Goal: Task Accomplishment & Management: Complete application form

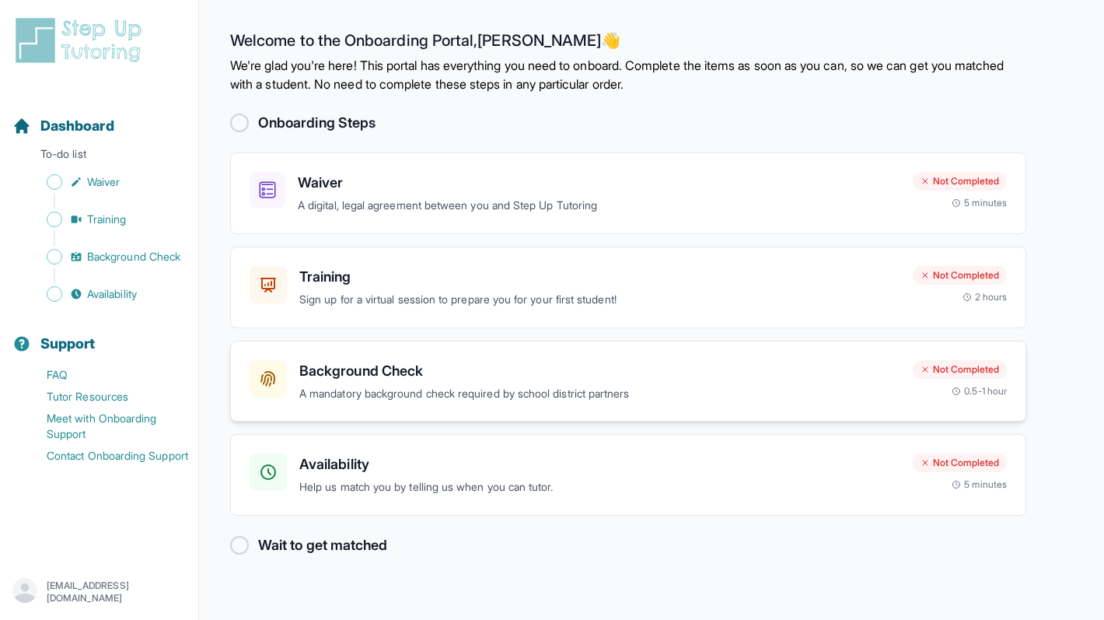
click at [504, 395] on p "A mandatory background check required by school district partners" at bounding box center [599, 394] width 601 height 18
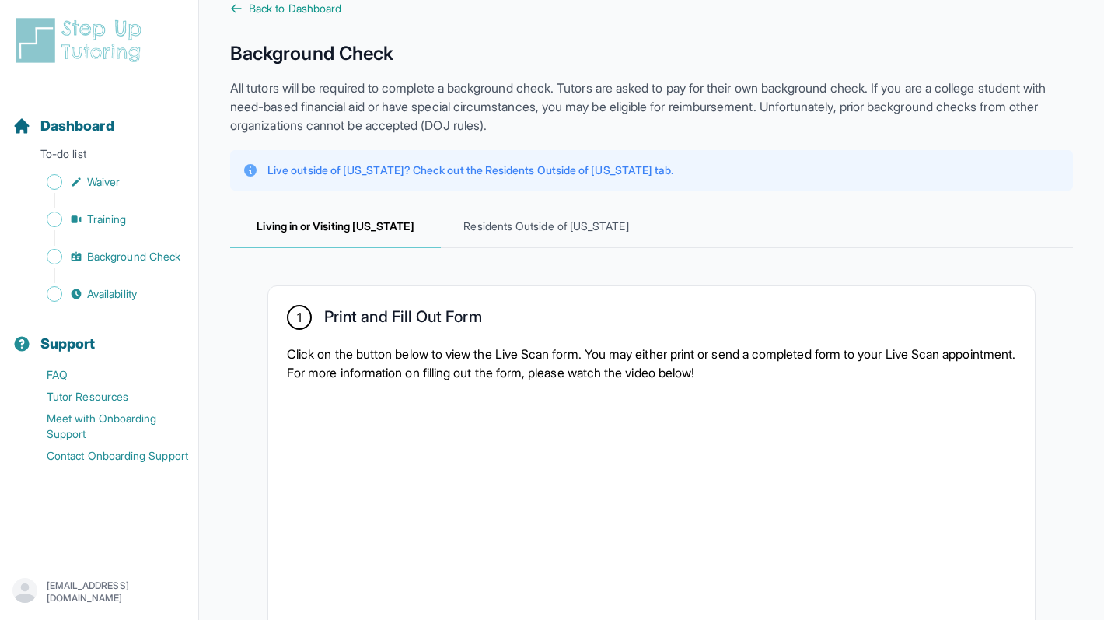
scroll to position [27, 0]
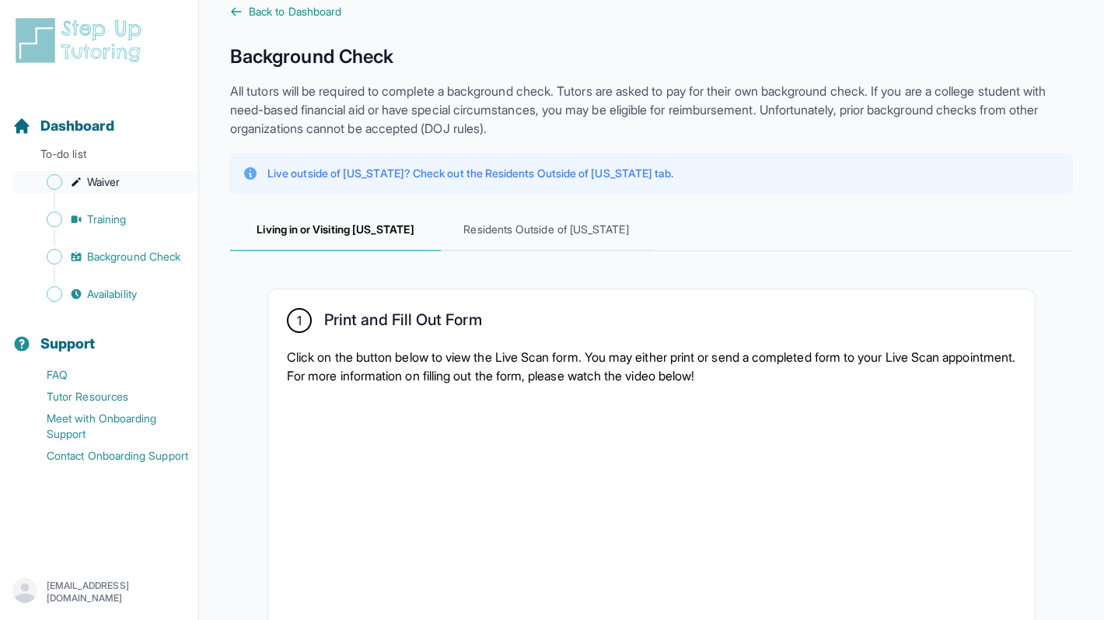
click at [104, 187] on span "Waiver" at bounding box center [103, 182] width 33 height 16
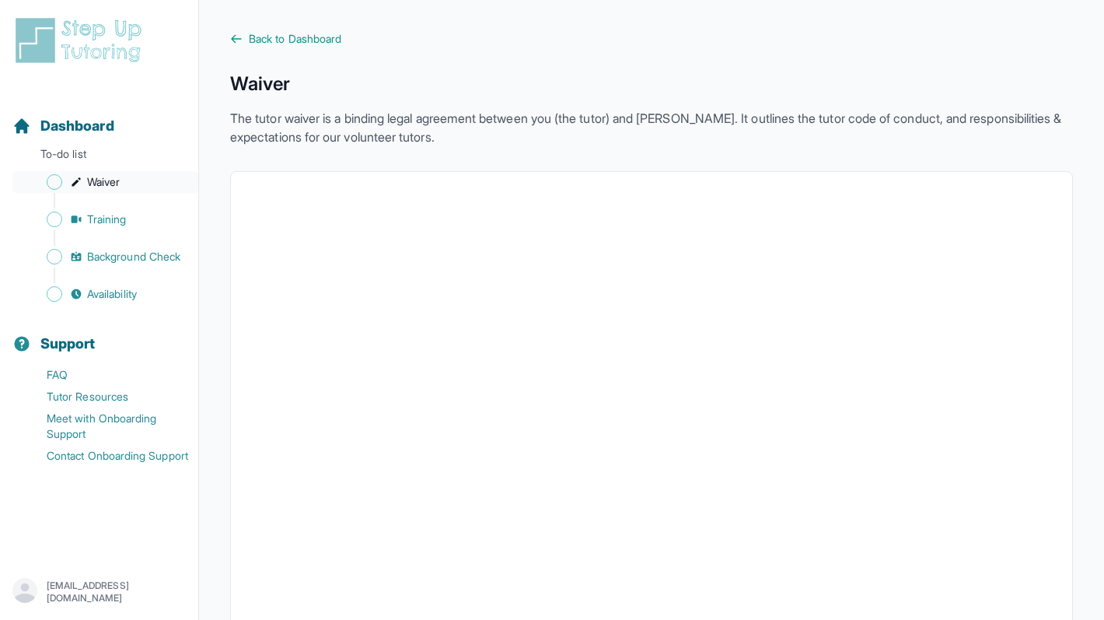
click at [96, 178] on span "Waiver" at bounding box center [103, 182] width 33 height 16
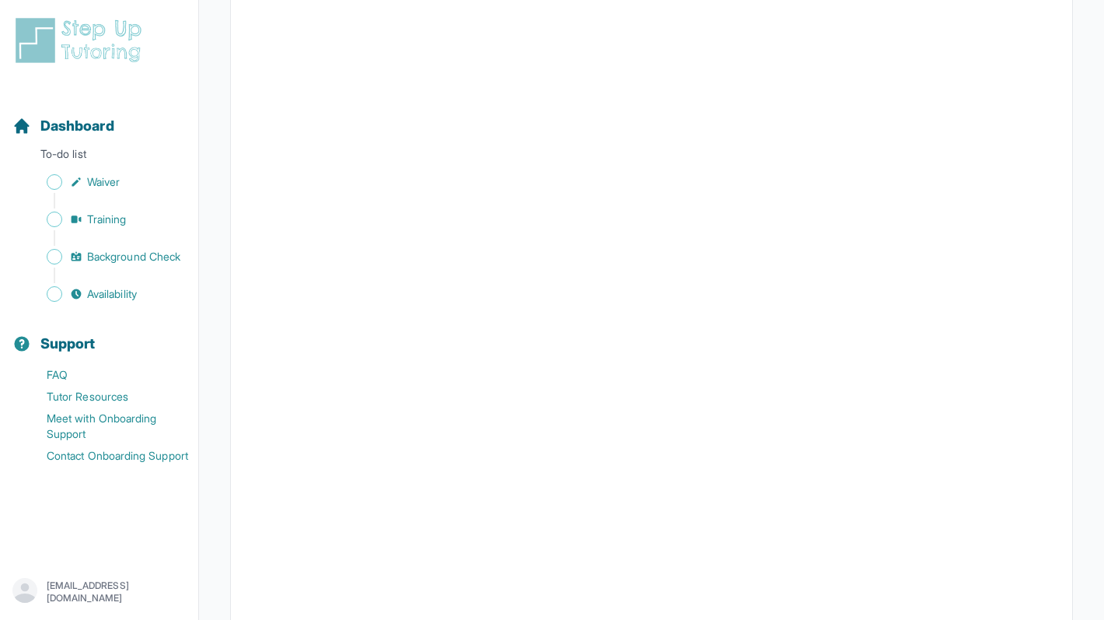
scroll to position [761, 0]
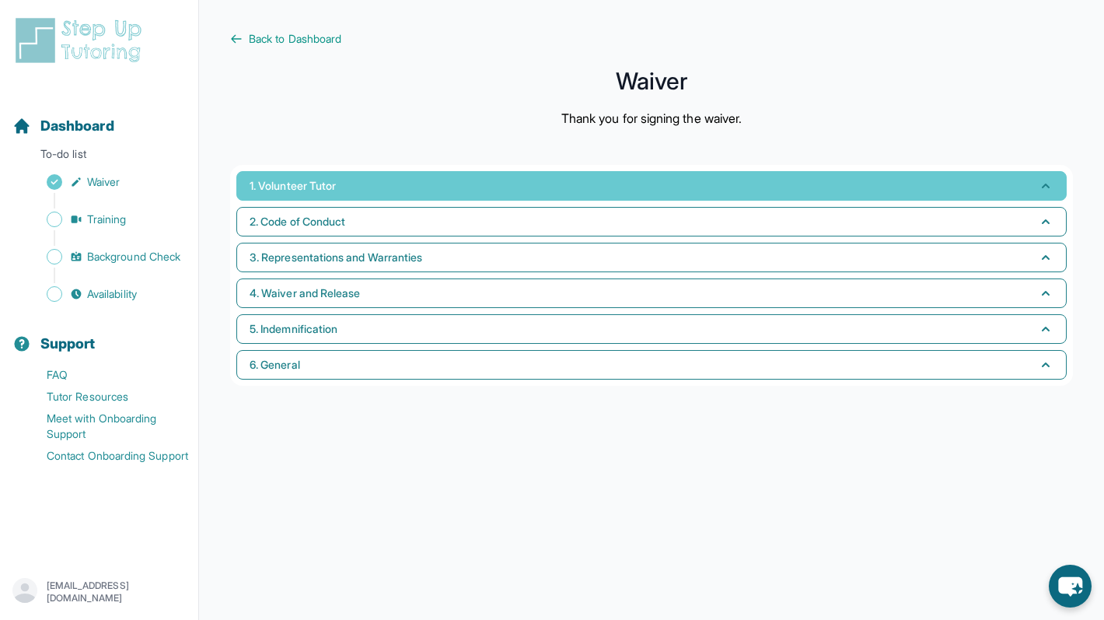
click at [1043, 182] on icon "button" at bounding box center [1046, 186] width 16 height 16
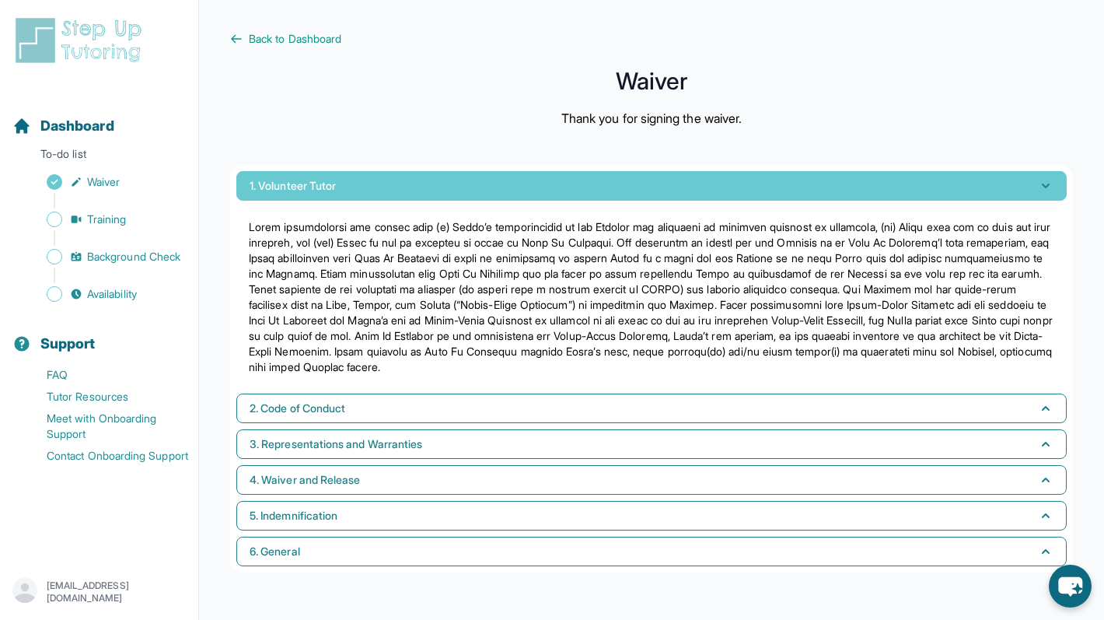
click at [1043, 182] on icon "button" at bounding box center [1046, 186] width 16 height 16
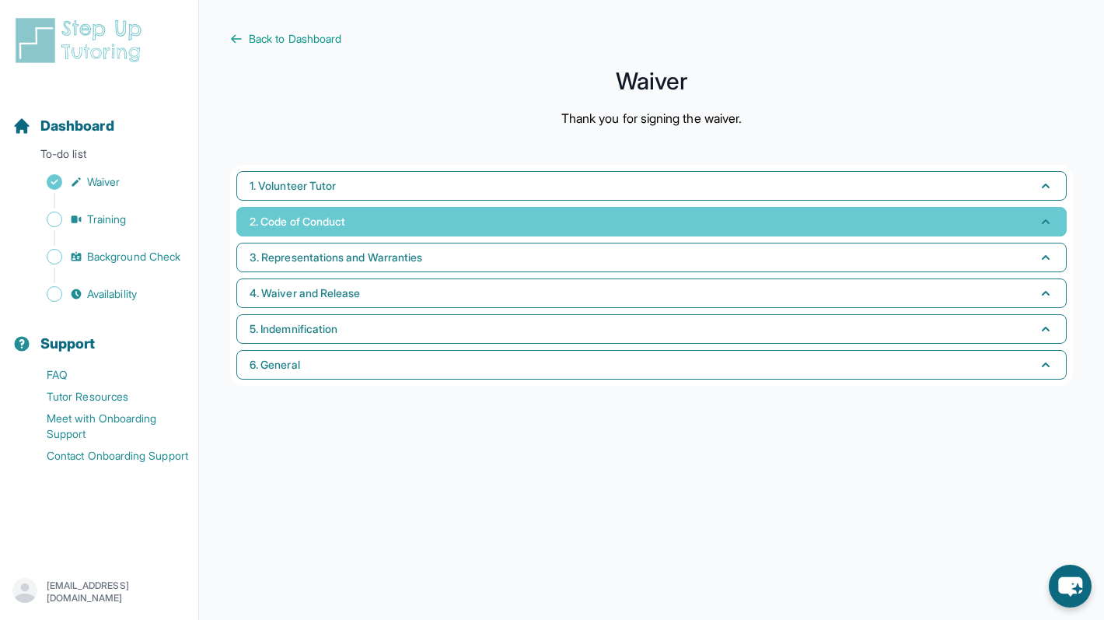
click at [921, 215] on button "2. Code of Conduct" at bounding box center [651, 222] width 830 height 30
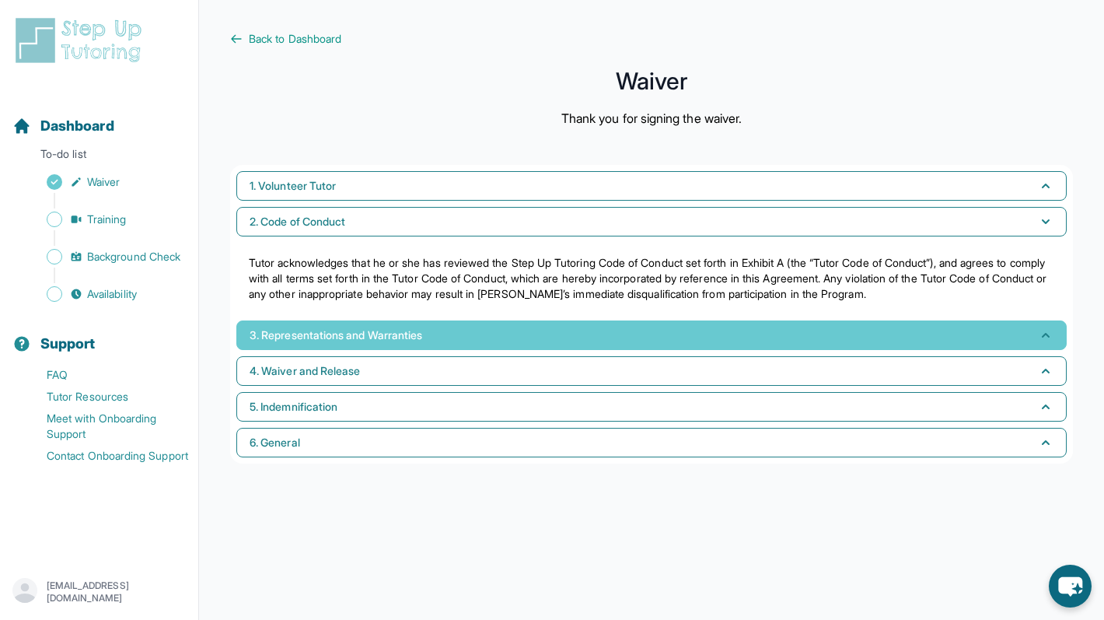
click at [826, 340] on button "3. Representations and Warranties" at bounding box center [651, 335] width 830 height 30
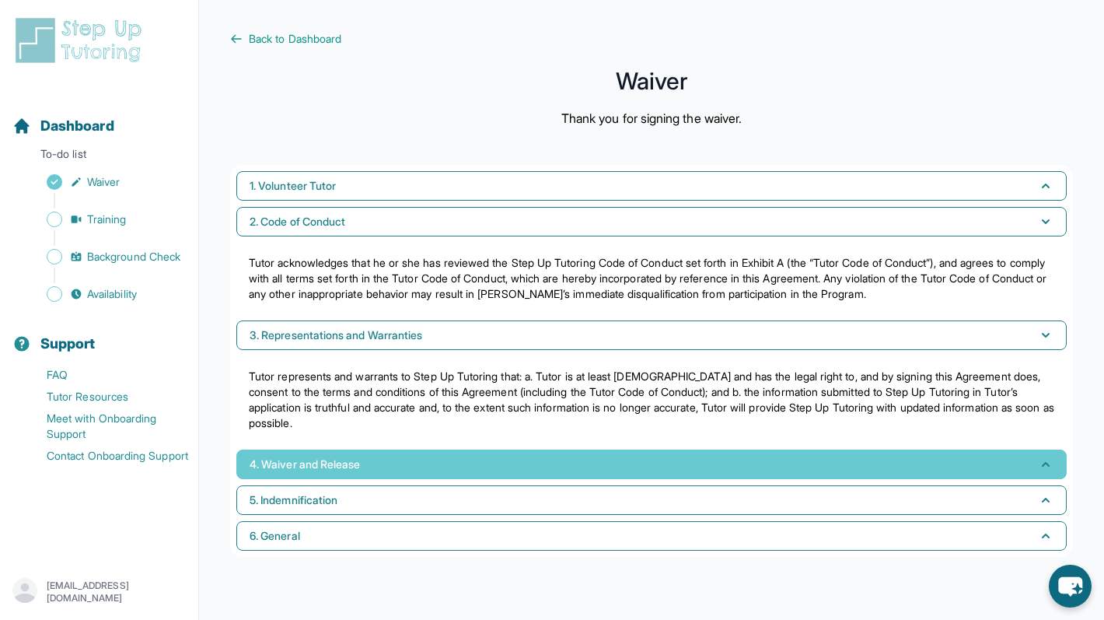
click at [685, 474] on button "4. Waiver and Release" at bounding box center [651, 464] width 830 height 30
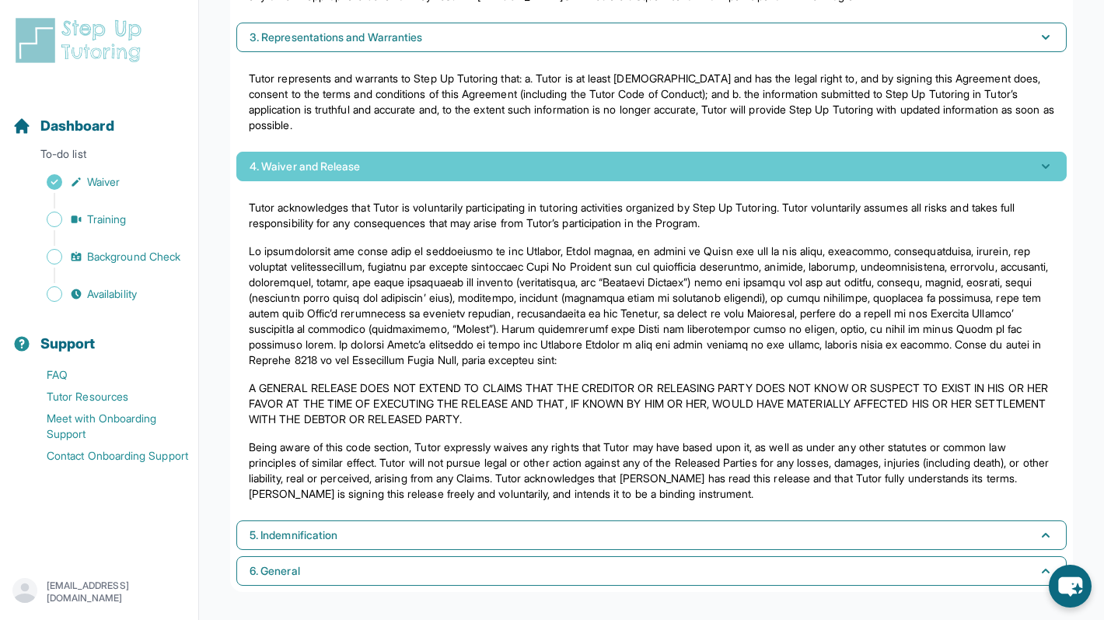
scroll to position [301, 0]
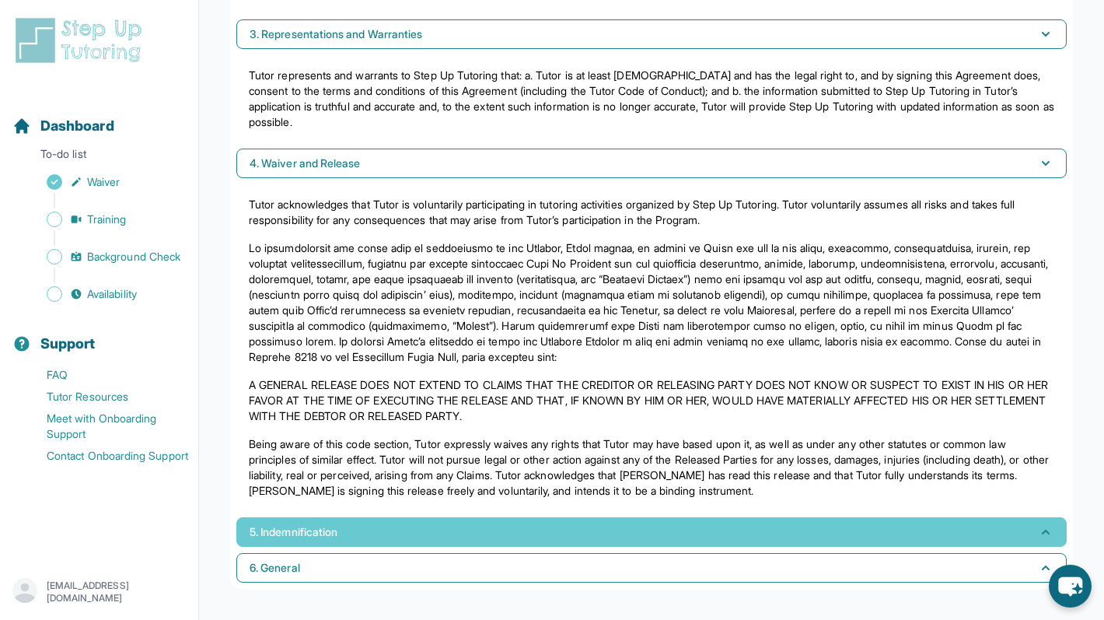
click at [666, 524] on button "5. Indemnification" at bounding box center [651, 532] width 830 height 30
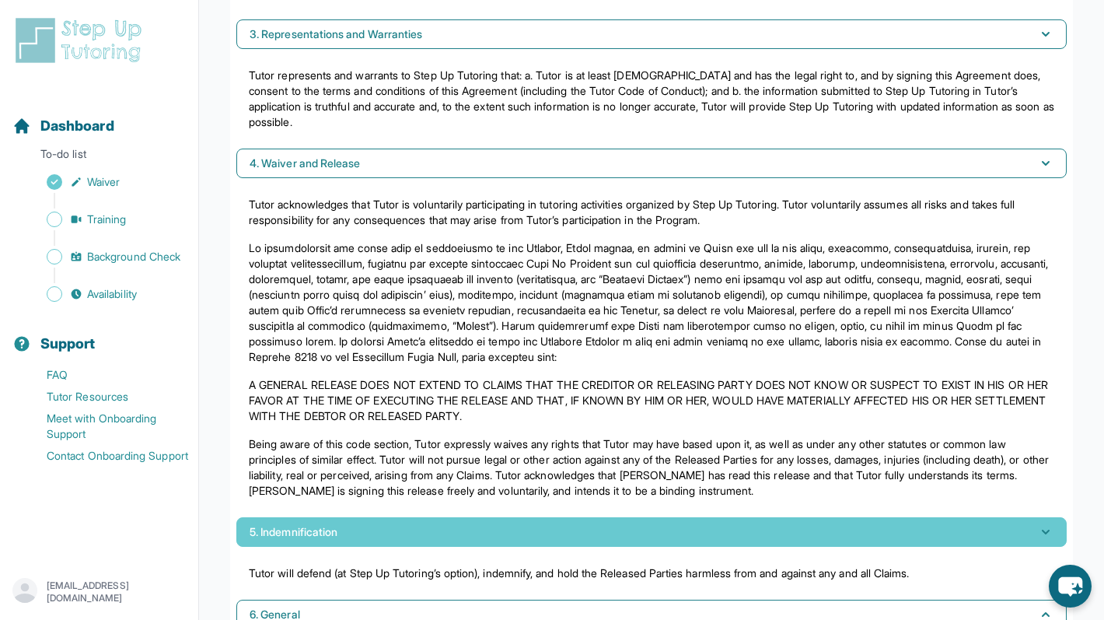
scroll to position [348, 0]
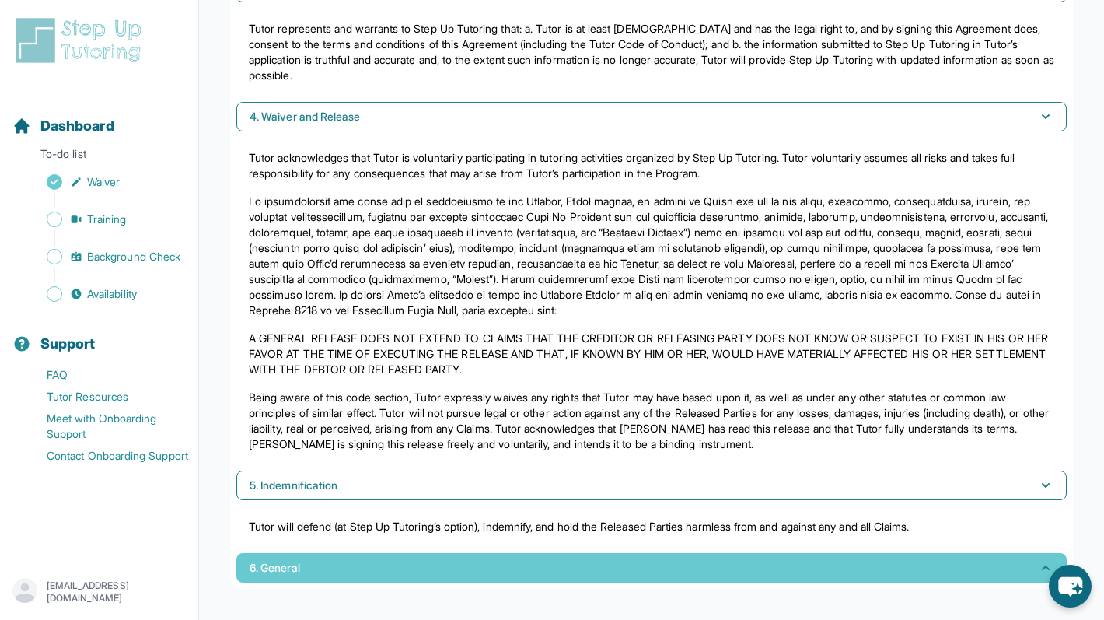
click at [627, 560] on button "6. General" at bounding box center [651, 568] width 830 height 30
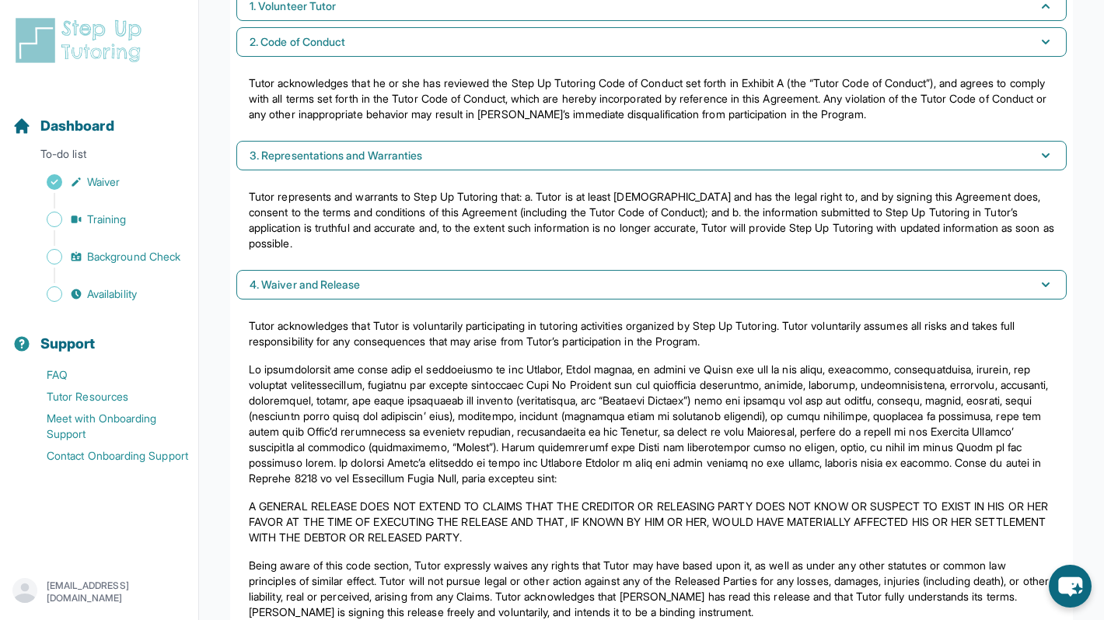
scroll to position [0, 0]
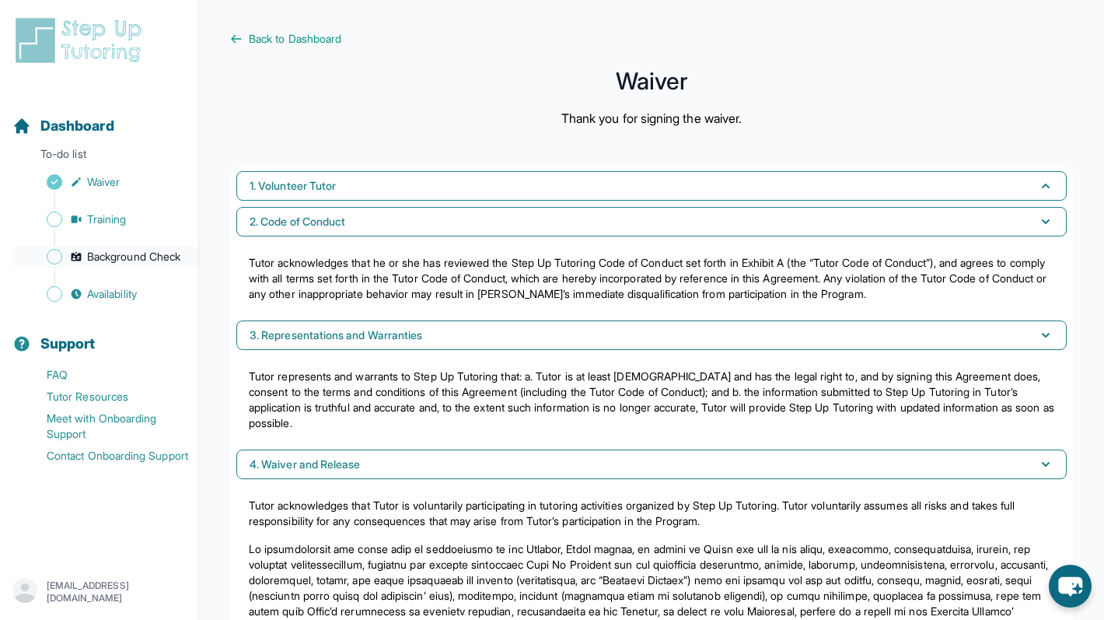
click at [126, 264] on span "Background Check" at bounding box center [133, 257] width 93 height 16
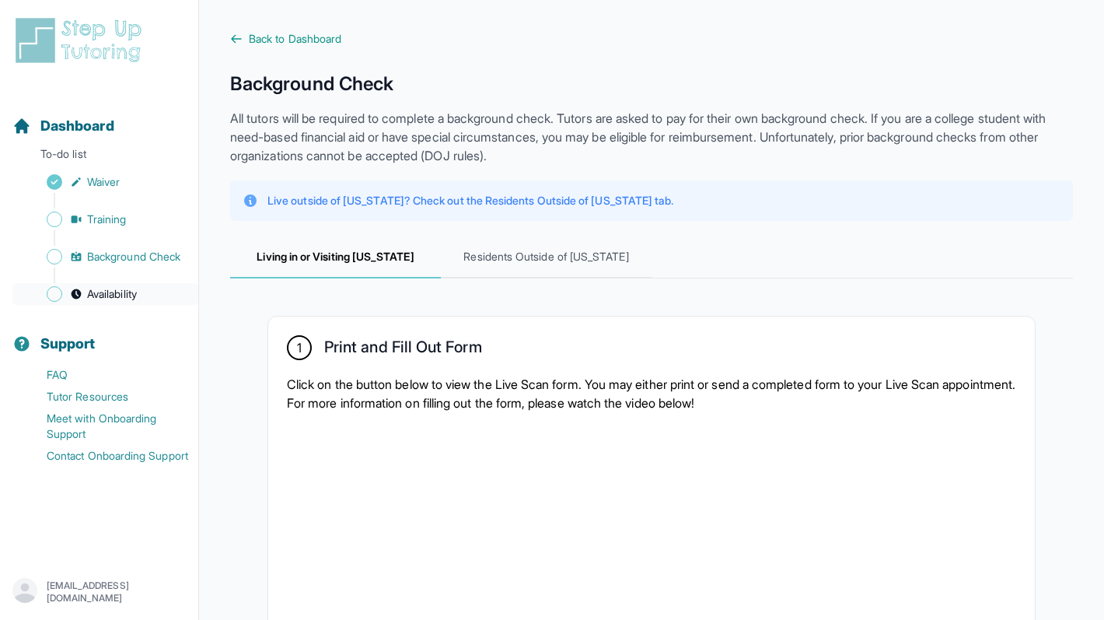
click at [126, 289] on span "Availability" at bounding box center [112, 294] width 50 height 16
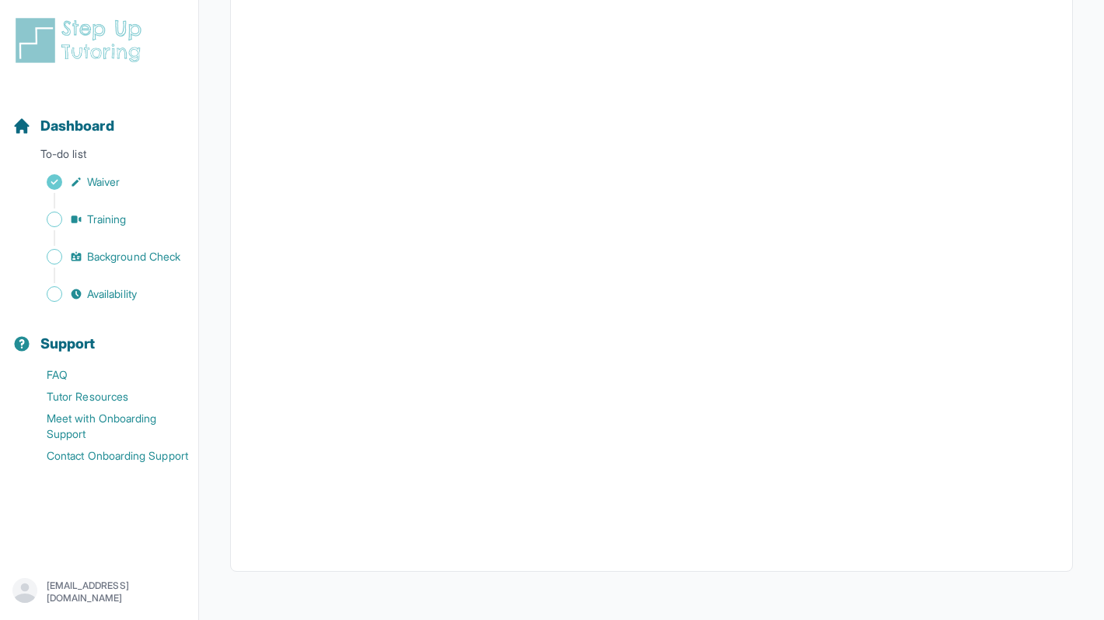
scroll to position [284, 0]
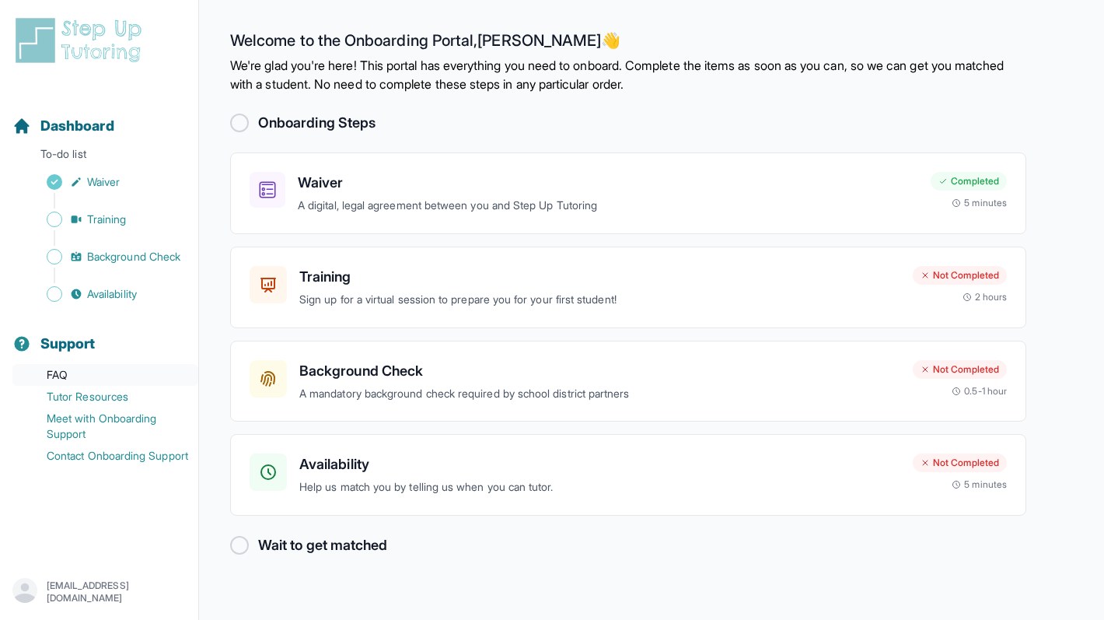
click at [67, 373] on link "FAQ" at bounding box center [105, 375] width 186 height 22
click at [736, 320] on div "Training Sign up for a virtual session to prepare you for your first student! N…" at bounding box center [628, 287] width 796 height 82
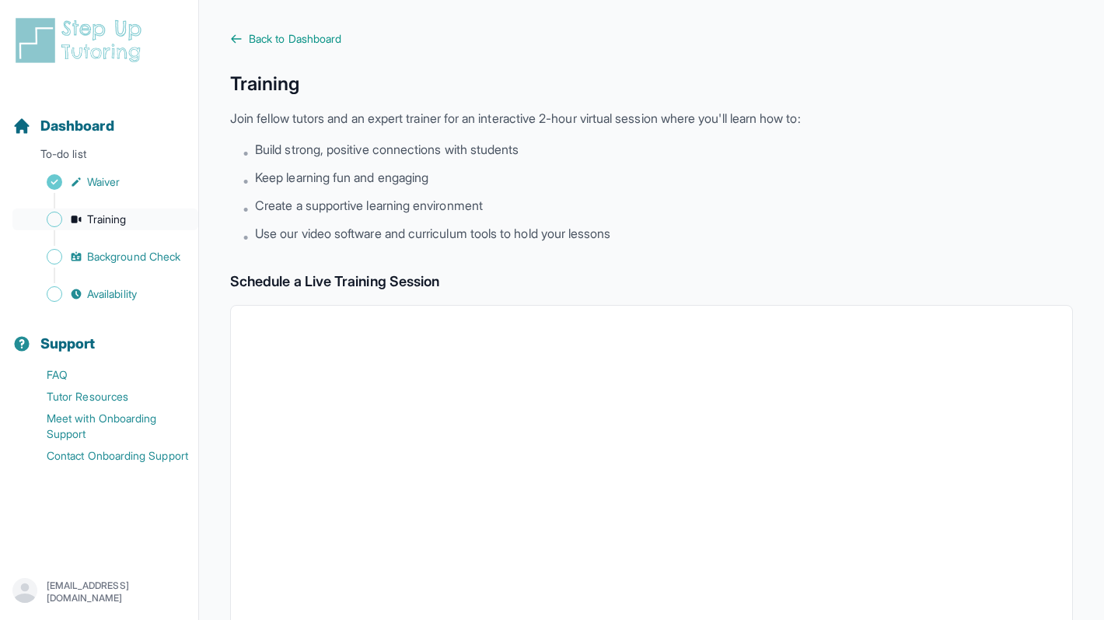
click at [111, 222] on span "Training" at bounding box center [107, 219] width 40 height 16
click at [128, 303] on link "Availability" at bounding box center [105, 294] width 186 height 22
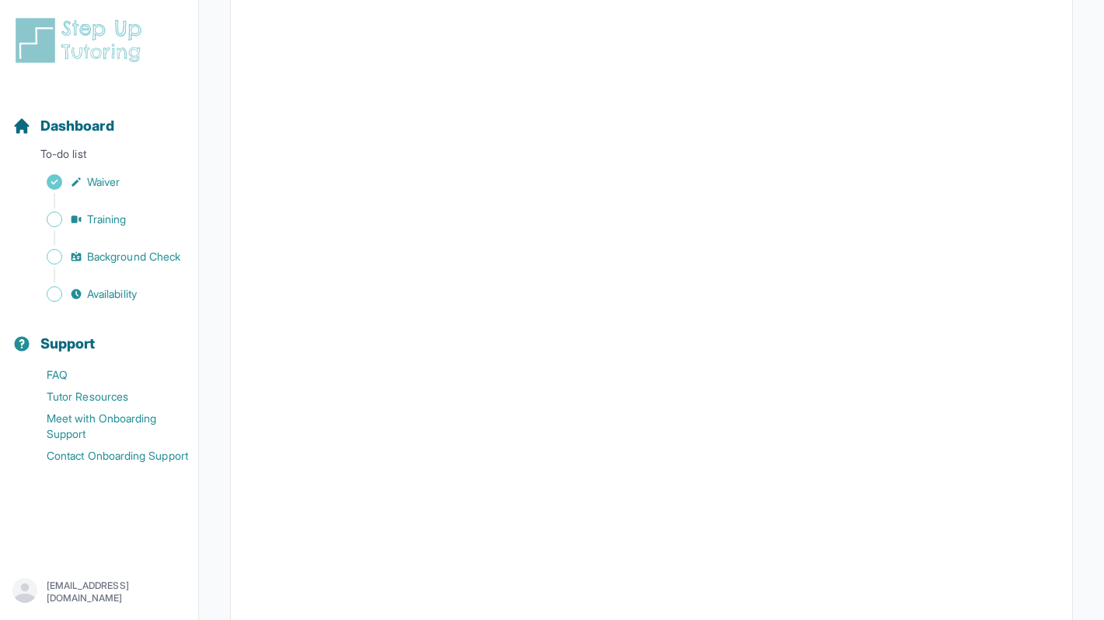
scroll to position [221, 0]
click at [101, 296] on span "Availability" at bounding box center [112, 294] width 50 height 16
click at [106, 292] on span "Availability" at bounding box center [112, 294] width 50 height 16
click at [117, 212] on span "Training" at bounding box center [107, 219] width 40 height 16
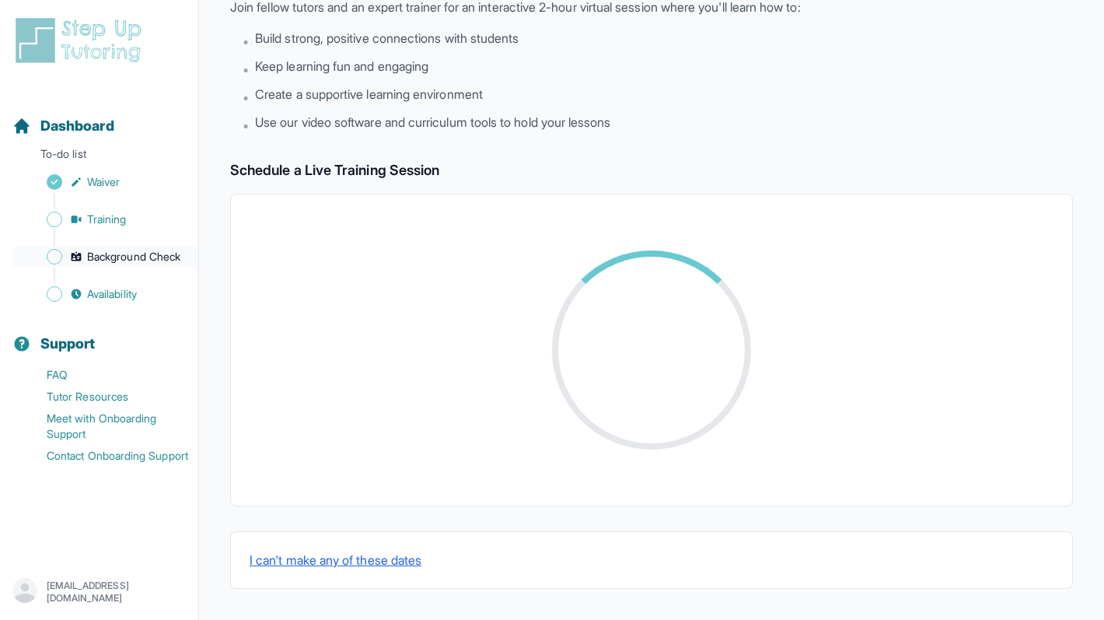
scroll to position [221, 0]
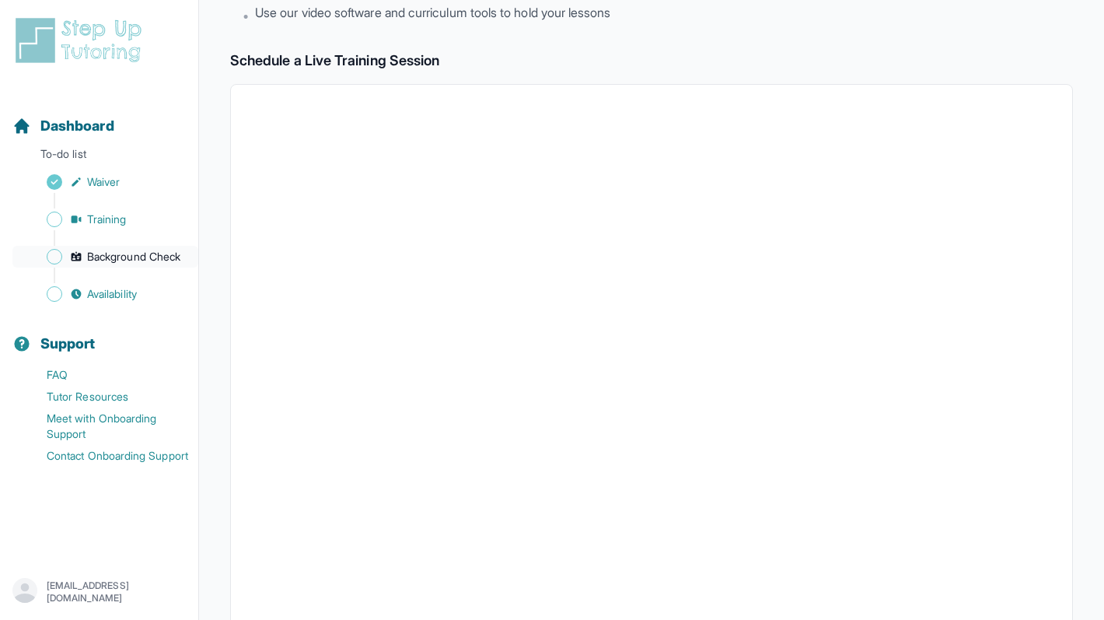
click at [117, 260] on span "Background Check" at bounding box center [133, 257] width 93 height 16
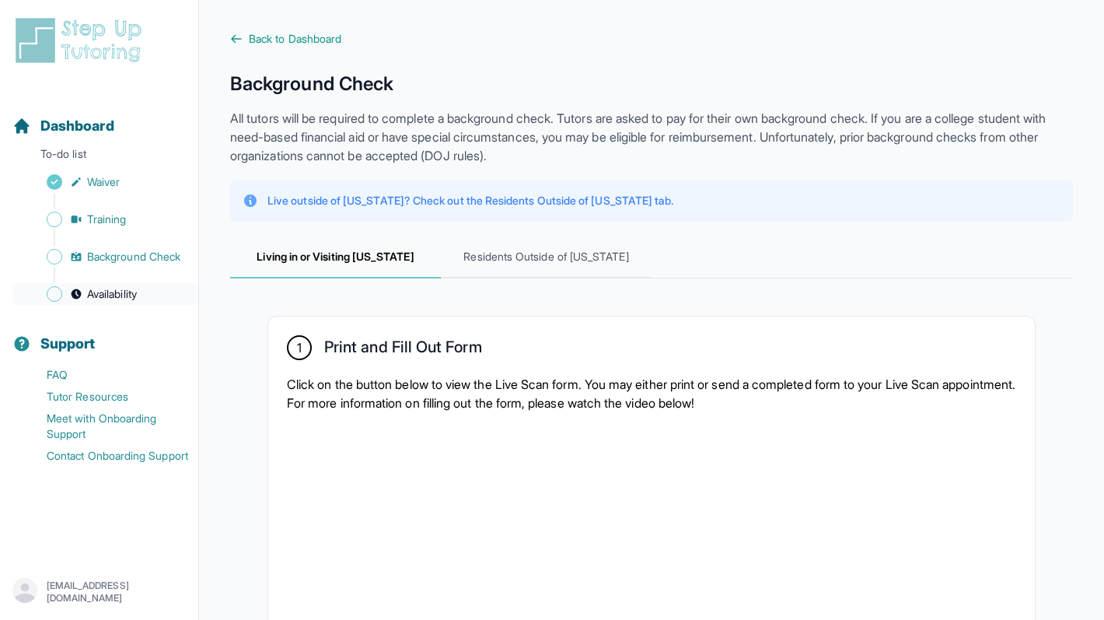
click at [113, 292] on span "Availability" at bounding box center [112, 294] width 50 height 16
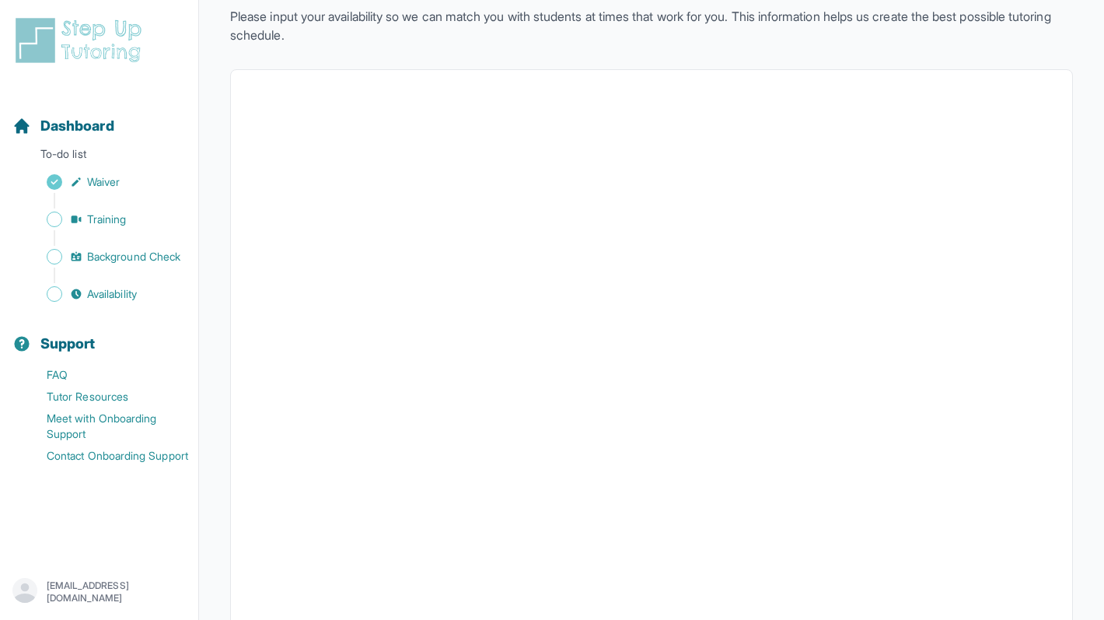
scroll to position [284, 0]
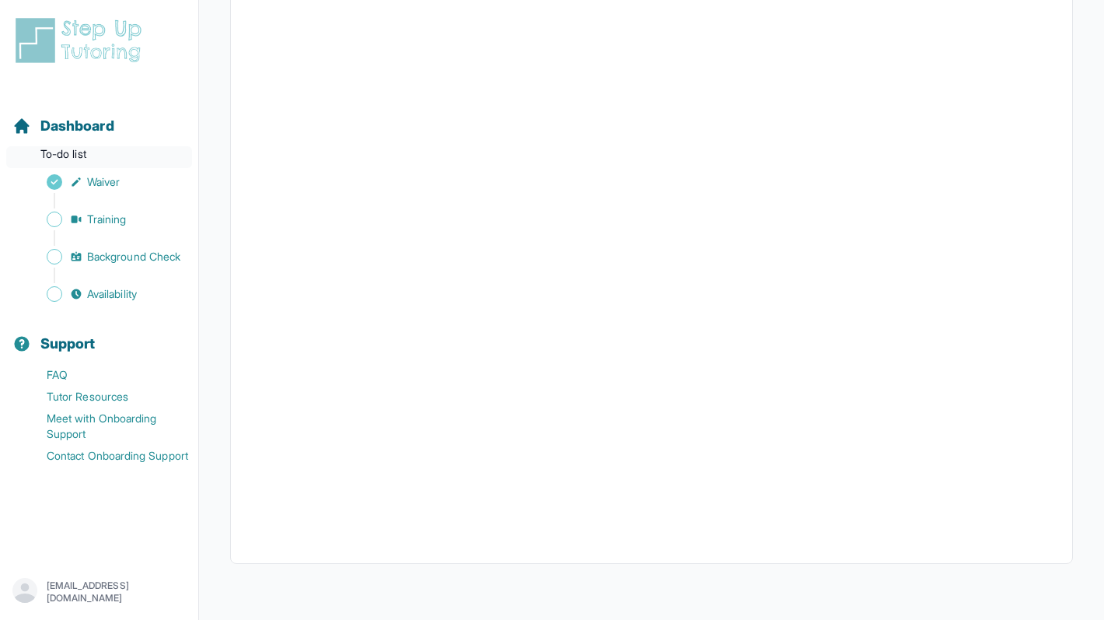
click at [92, 153] on p "To-do list" at bounding box center [99, 157] width 186 height 22
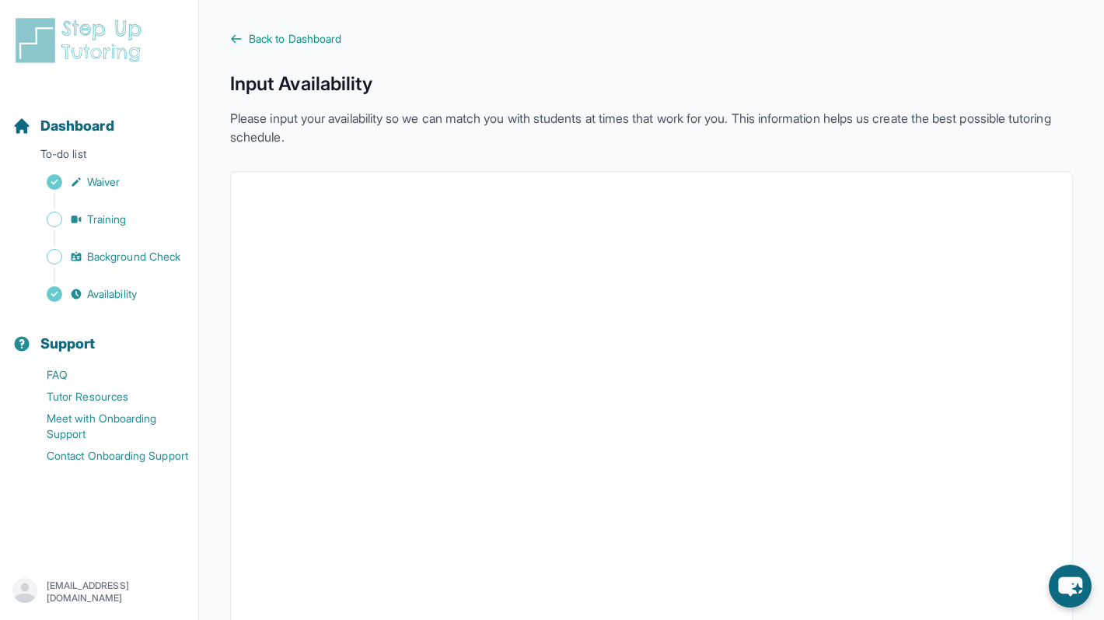
click at [82, 278] on div "Sidebar" at bounding box center [102, 275] width 180 height 16
click at [81, 287] on link "Availability" at bounding box center [105, 294] width 186 height 22
click at [135, 302] on link "Availability" at bounding box center [105, 294] width 186 height 22
click at [95, 294] on span "Availability" at bounding box center [112, 294] width 50 height 16
click at [41, 290] on link "Availability" at bounding box center [105, 294] width 186 height 22
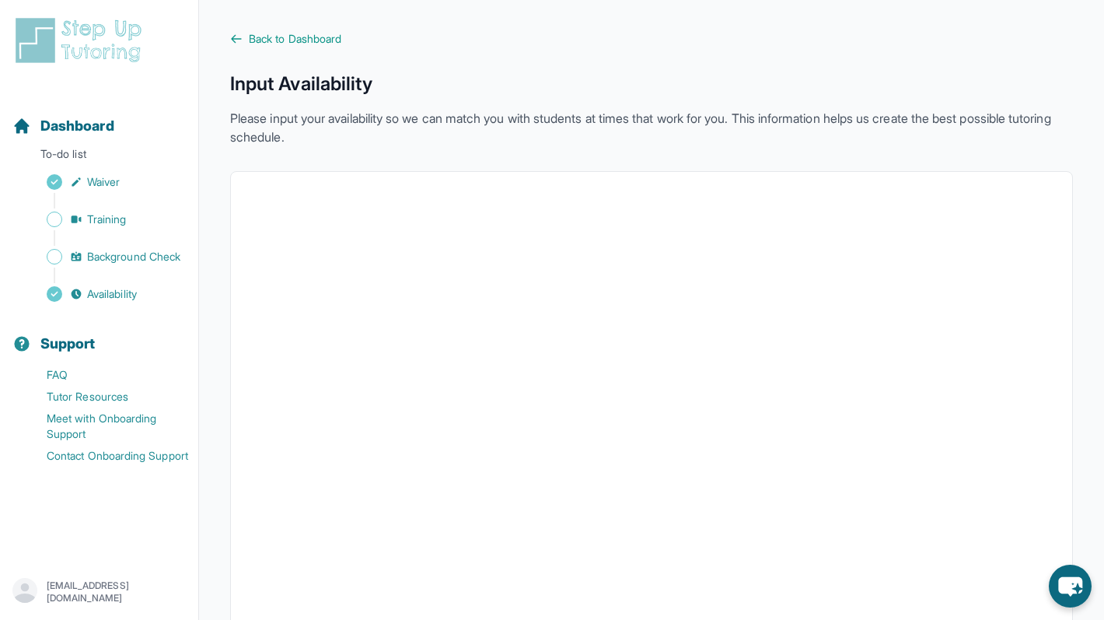
click at [93, 23] on img at bounding box center [81, 41] width 138 height 50
